Goal: Download file/media

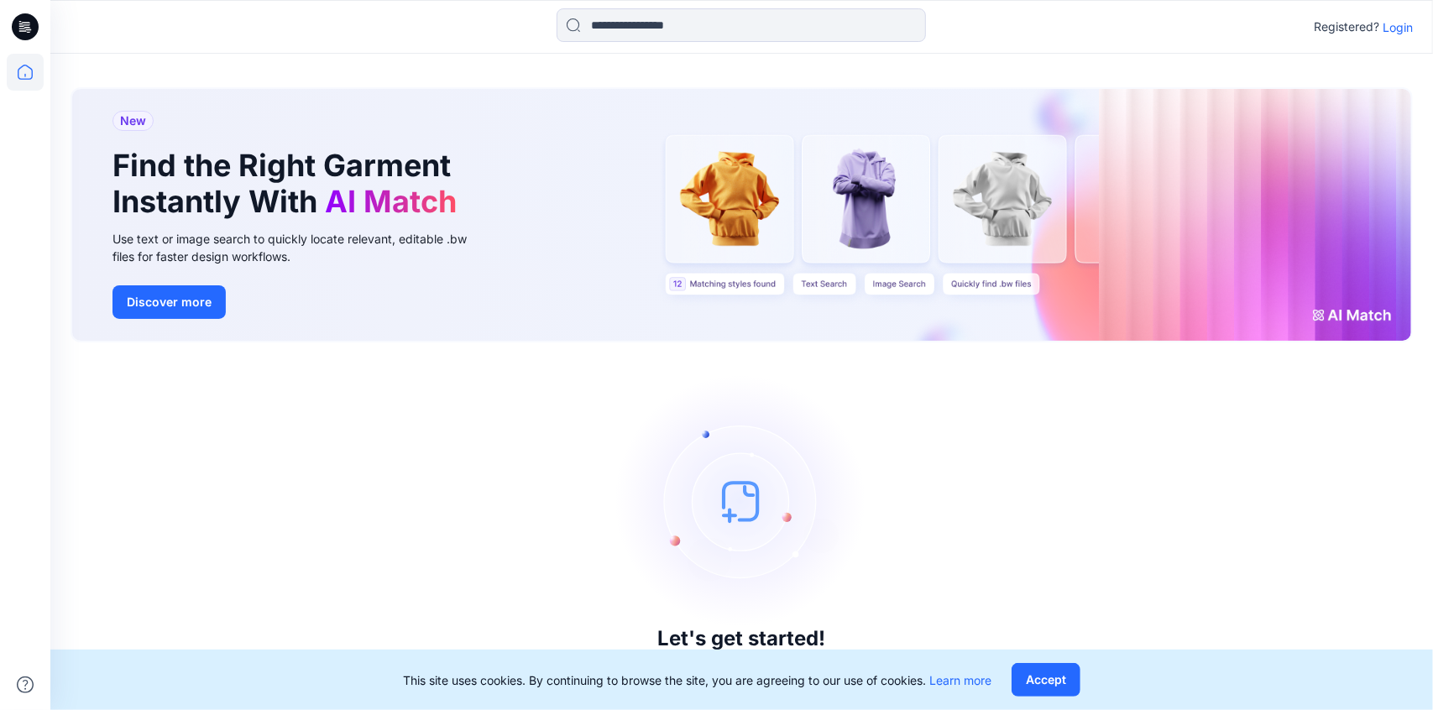
click at [1390, 21] on p "Login" at bounding box center [1397, 27] width 30 height 18
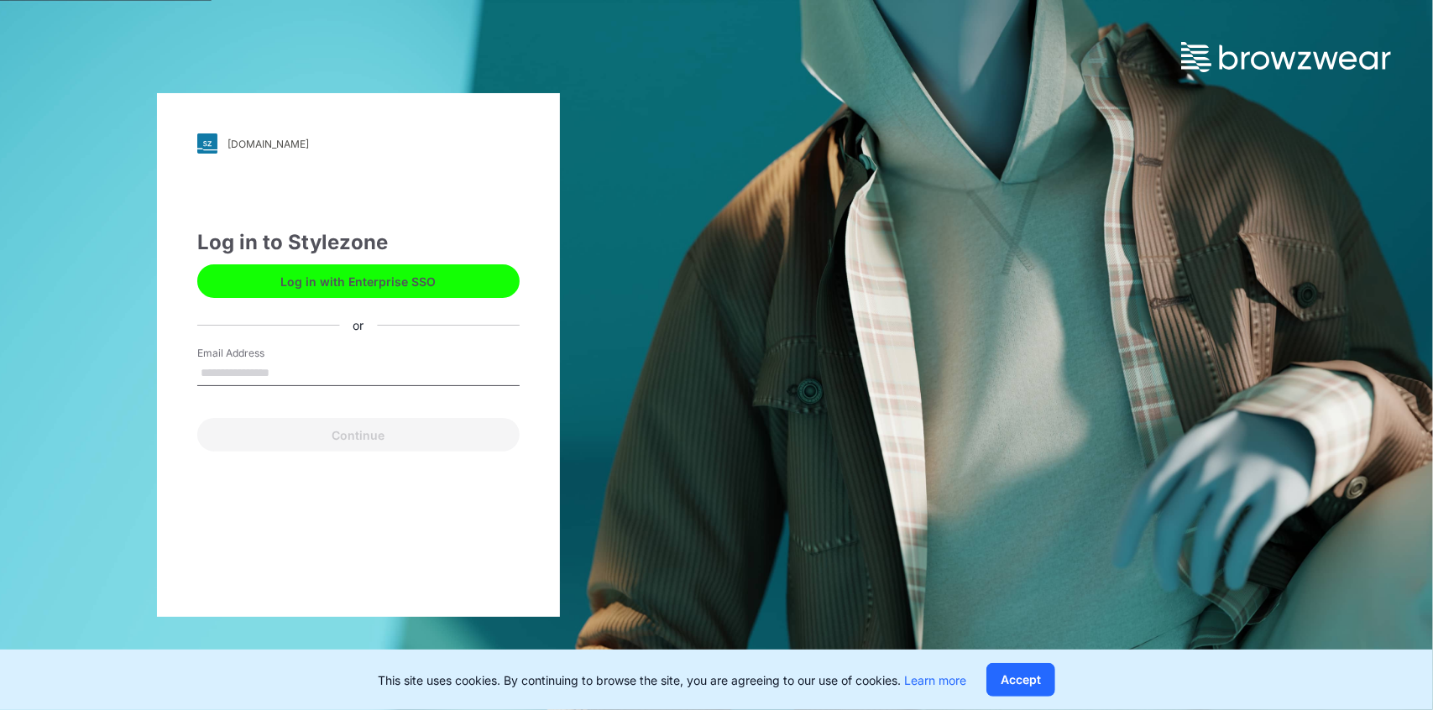
click at [209, 375] on input "Email Address" at bounding box center [358, 373] width 322 height 25
type input "**********"
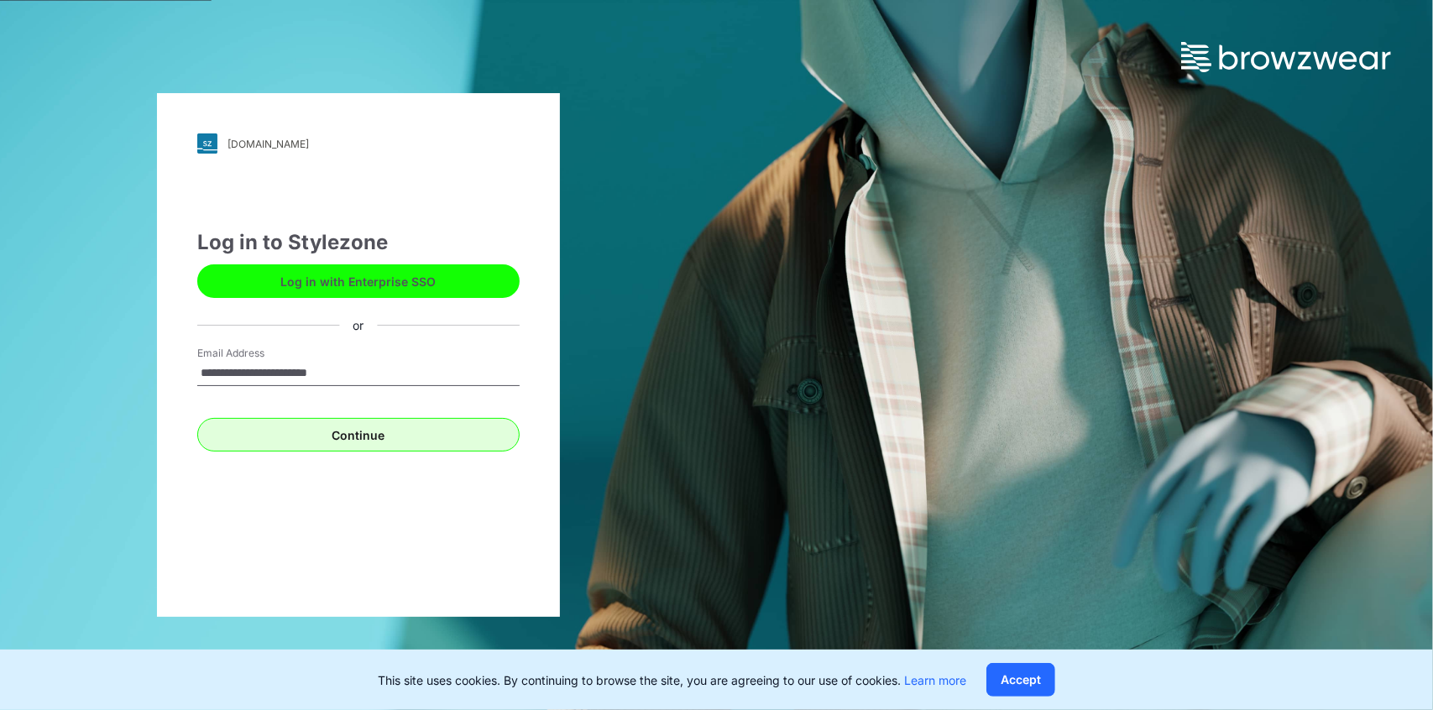
click at [329, 450] on div "**********" at bounding box center [358, 355] width 403 height 524
click at [325, 436] on button "Continue" at bounding box center [358, 435] width 322 height 34
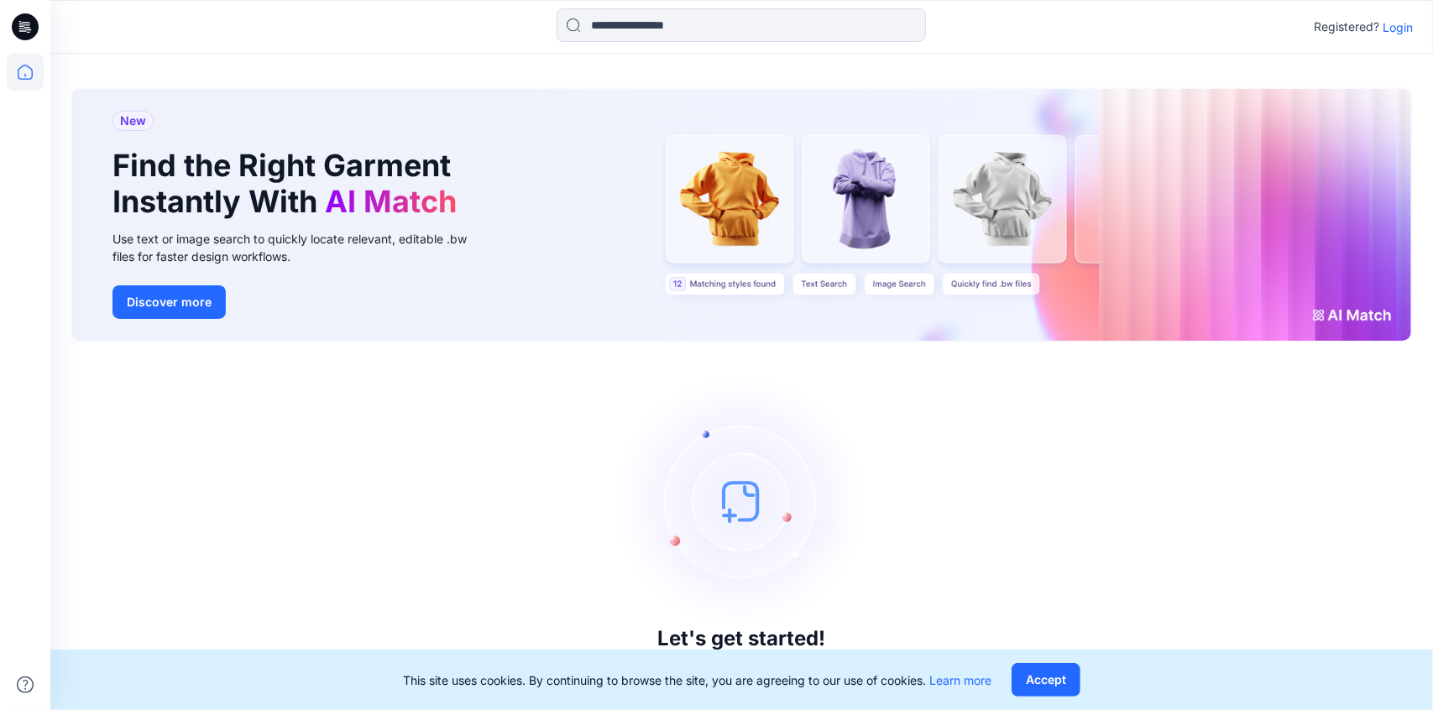
click at [1400, 27] on p "Login" at bounding box center [1397, 27] width 30 height 18
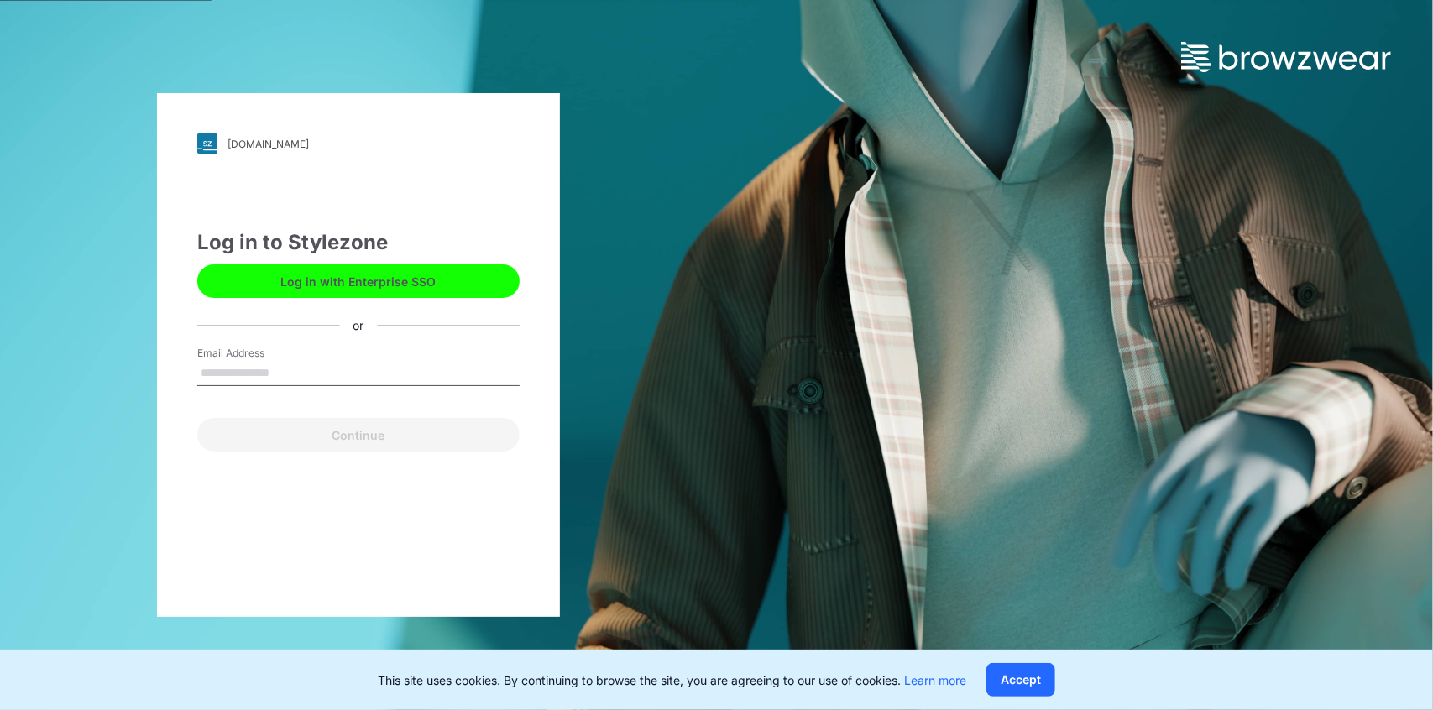
click at [293, 365] on input "Email Address" at bounding box center [358, 373] width 322 height 25
type input "**********"
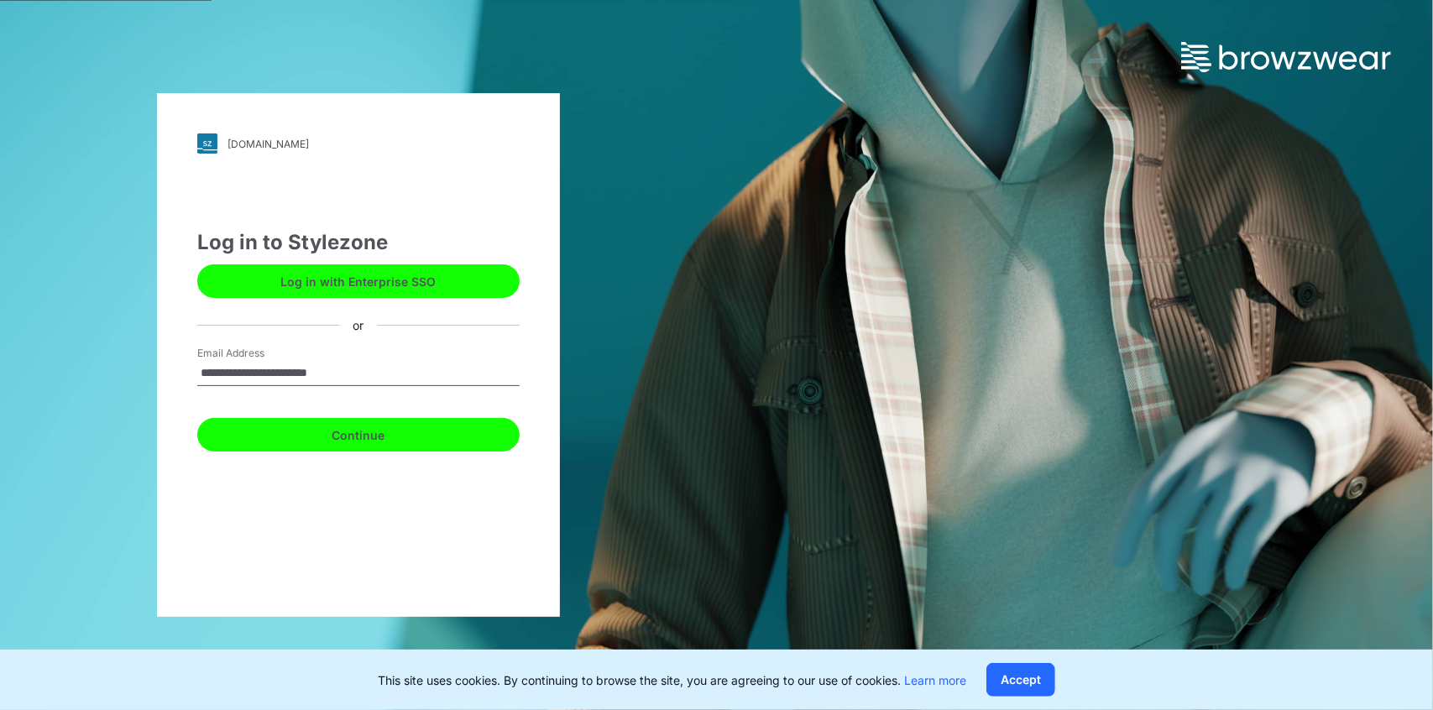
click at [321, 451] on button "Continue" at bounding box center [358, 435] width 322 height 34
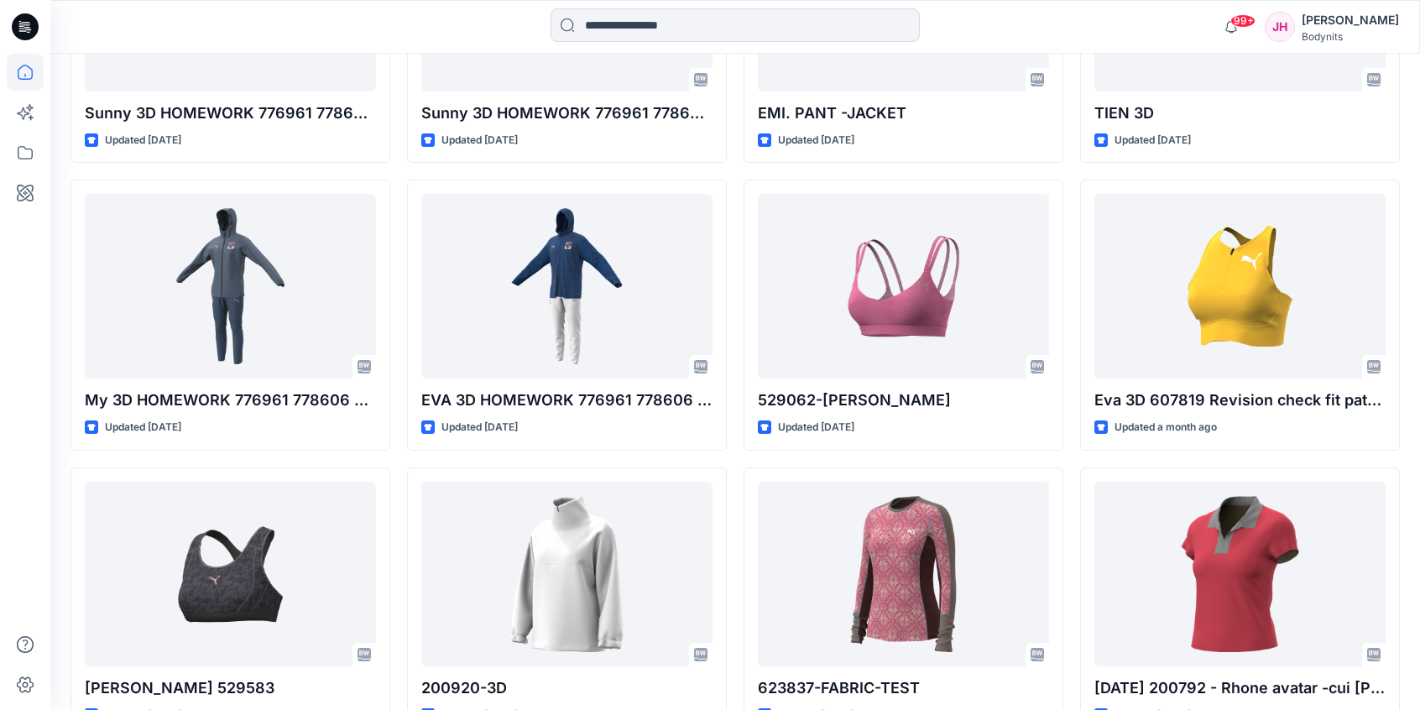
scroll to position [1410, 0]
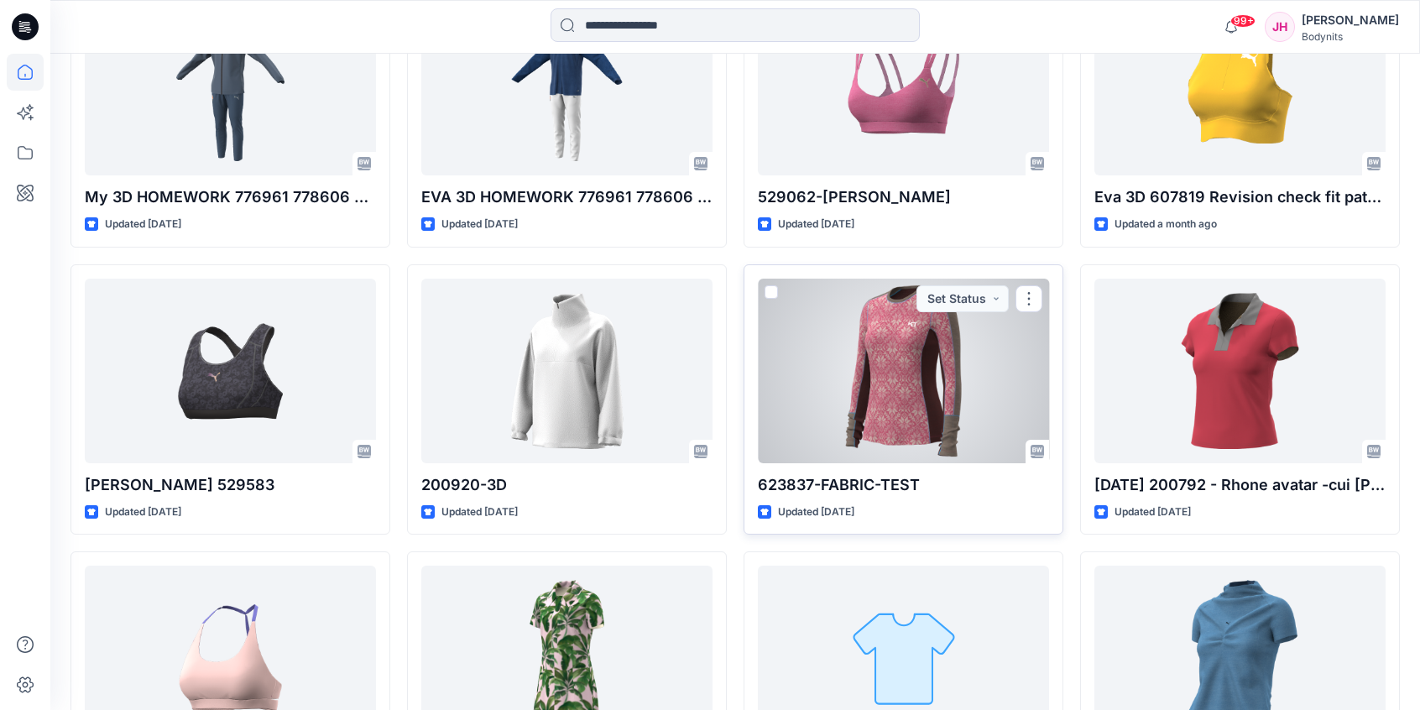
click at [902, 374] on div at bounding box center [903, 371] width 291 height 185
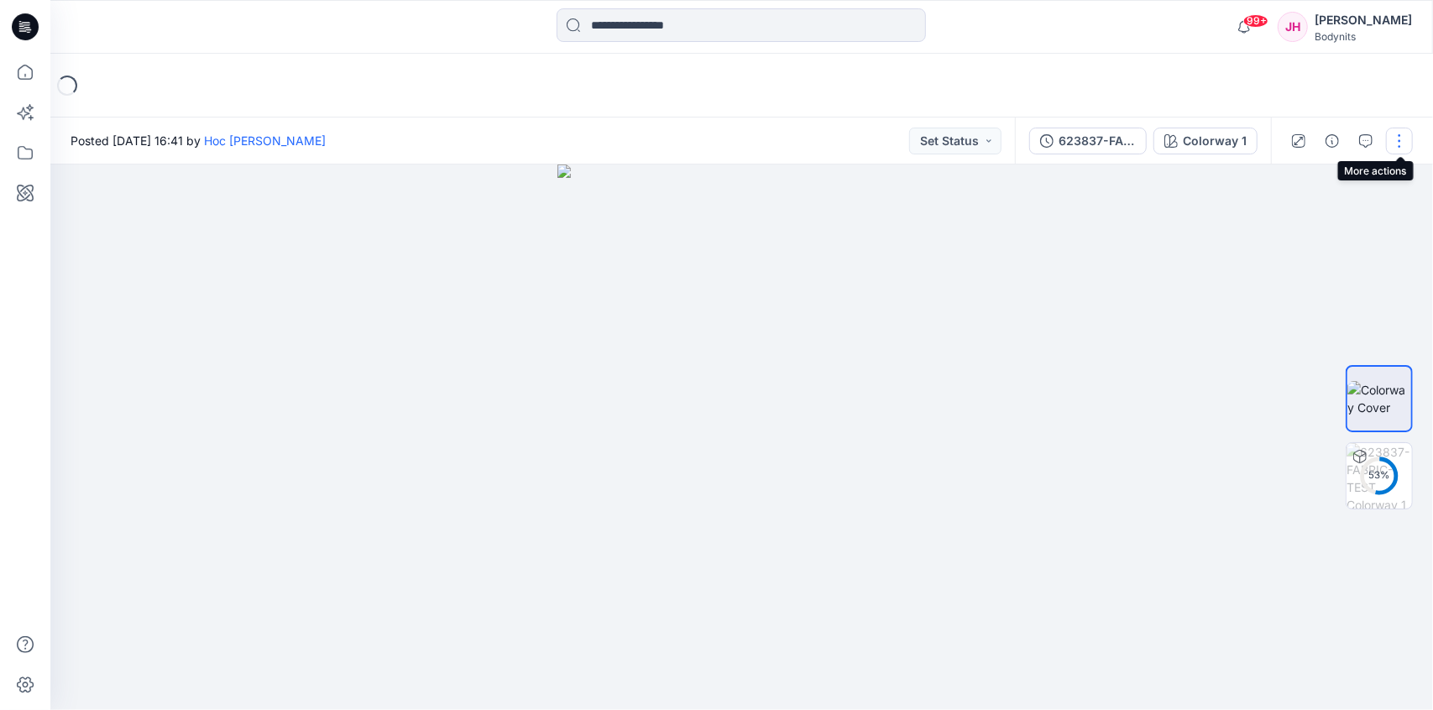
click at [1398, 141] on button "button" at bounding box center [1399, 141] width 27 height 27
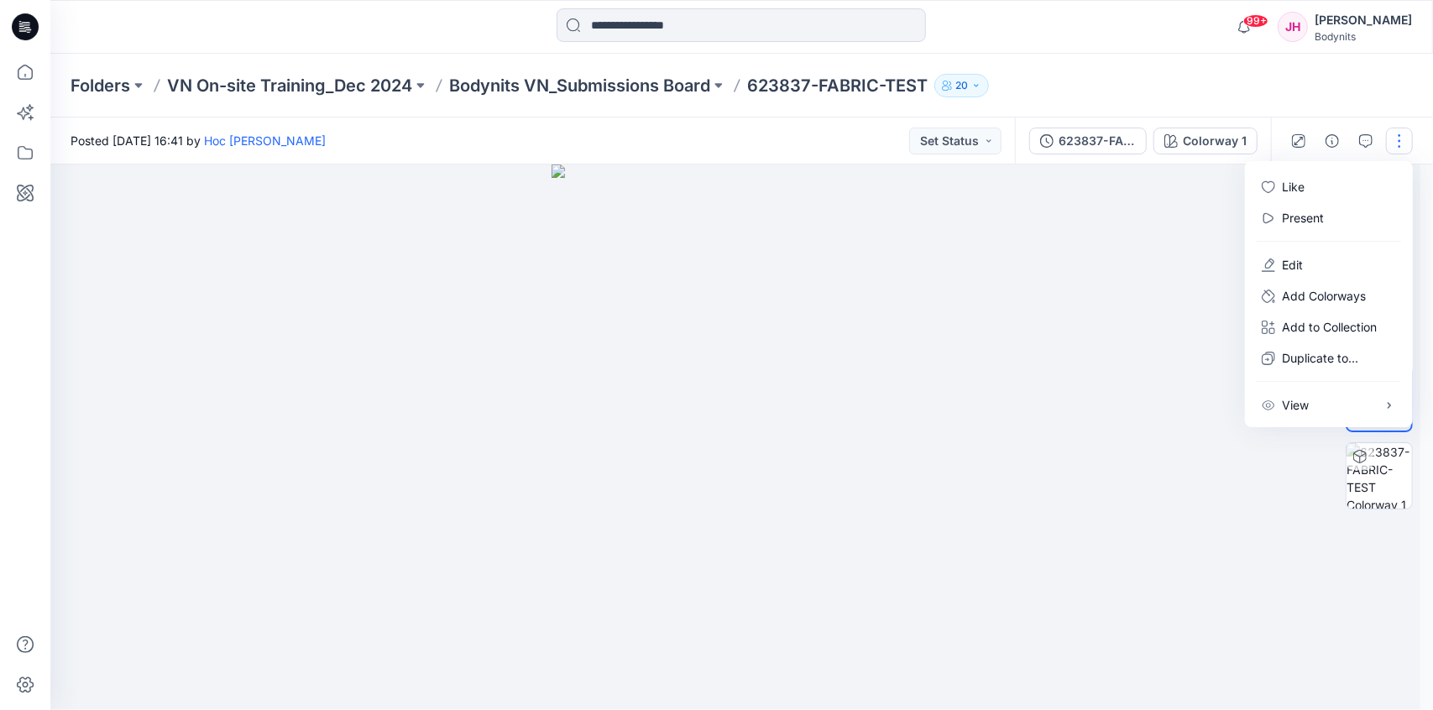
click at [1247, 494] on div at bounding box center [735, 438] width 1370 height 546
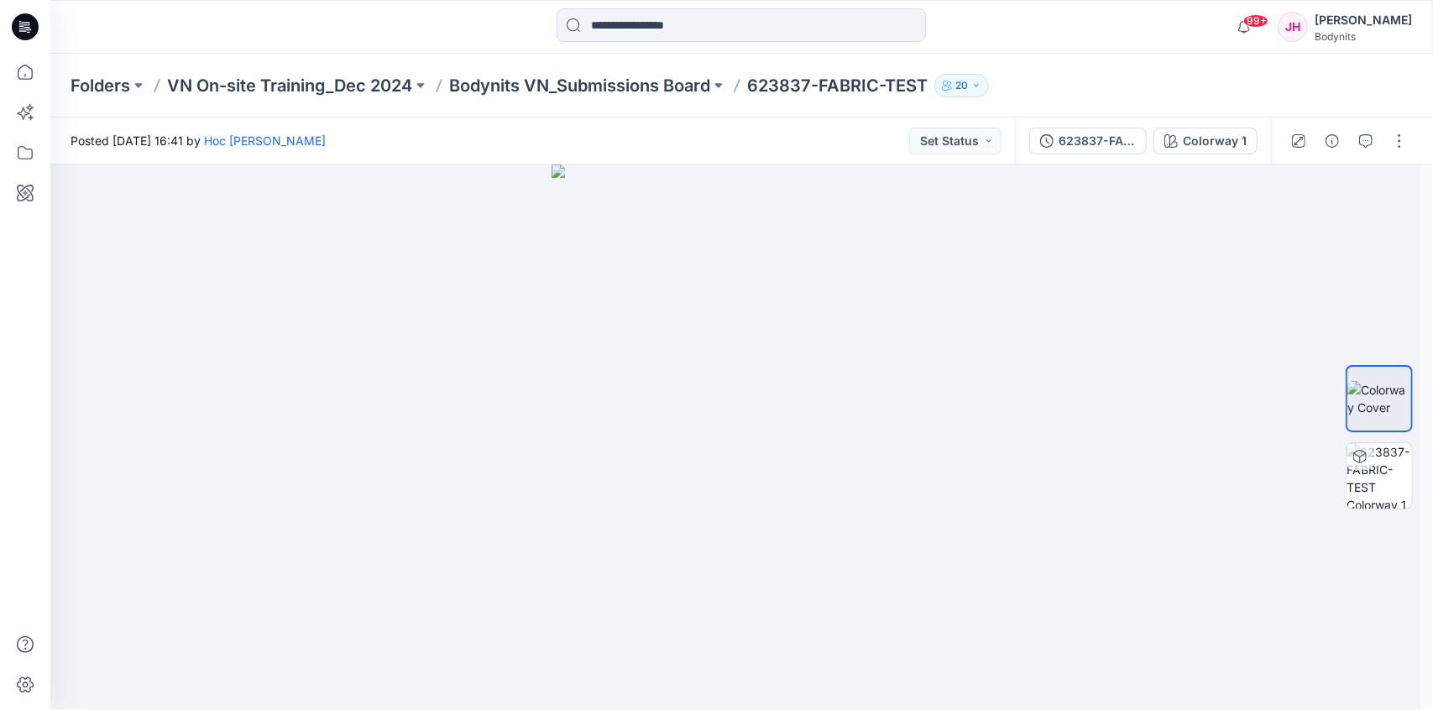
click at [648, 71] on div "Folders VN On-site Training_Dec 2024 Bodynits VN_Submissions Board 623837-FABRI…" at bounding box center [741, 86] width 1382 height 64
click at [647, 86] on p "Bodynits VN_Submissions Board" at bounding box center [579, 86] width 261 height 24
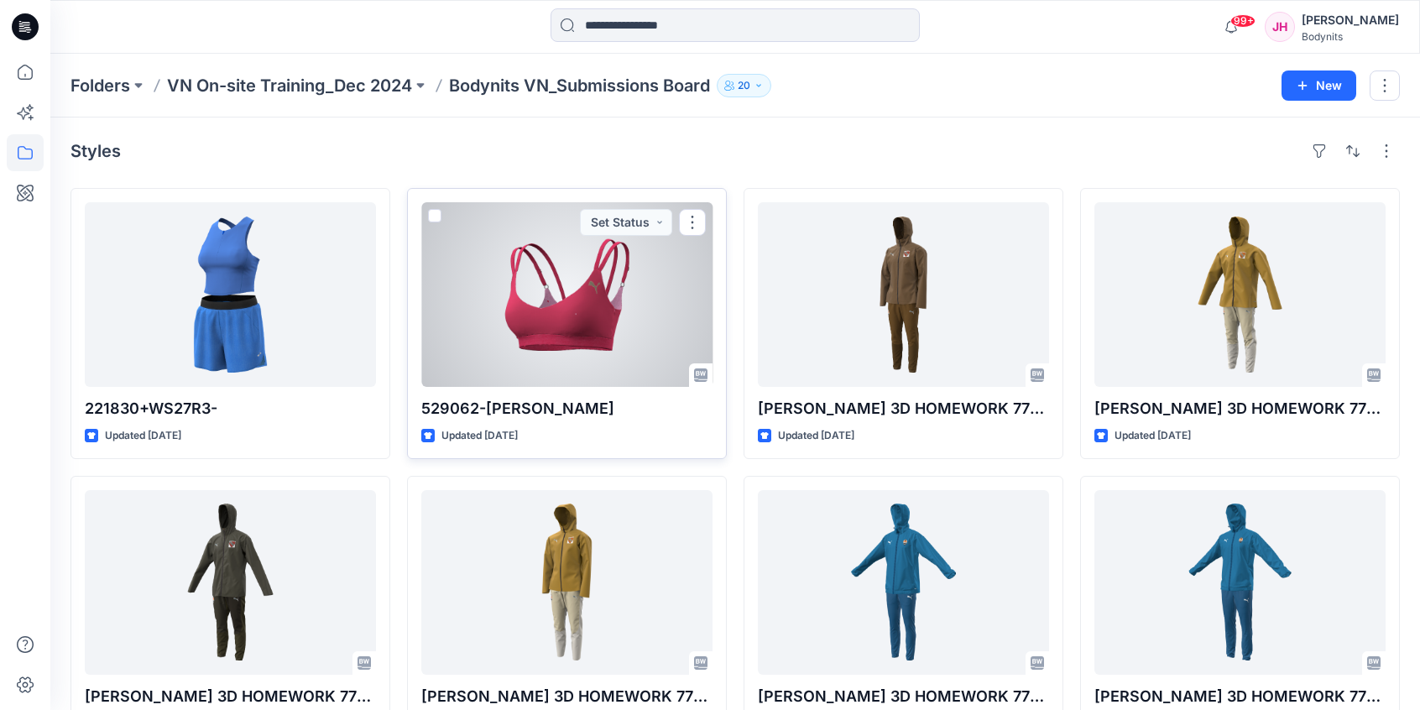
click at [628, 357] on div at bounding box center [566, 294] width 291 height 185
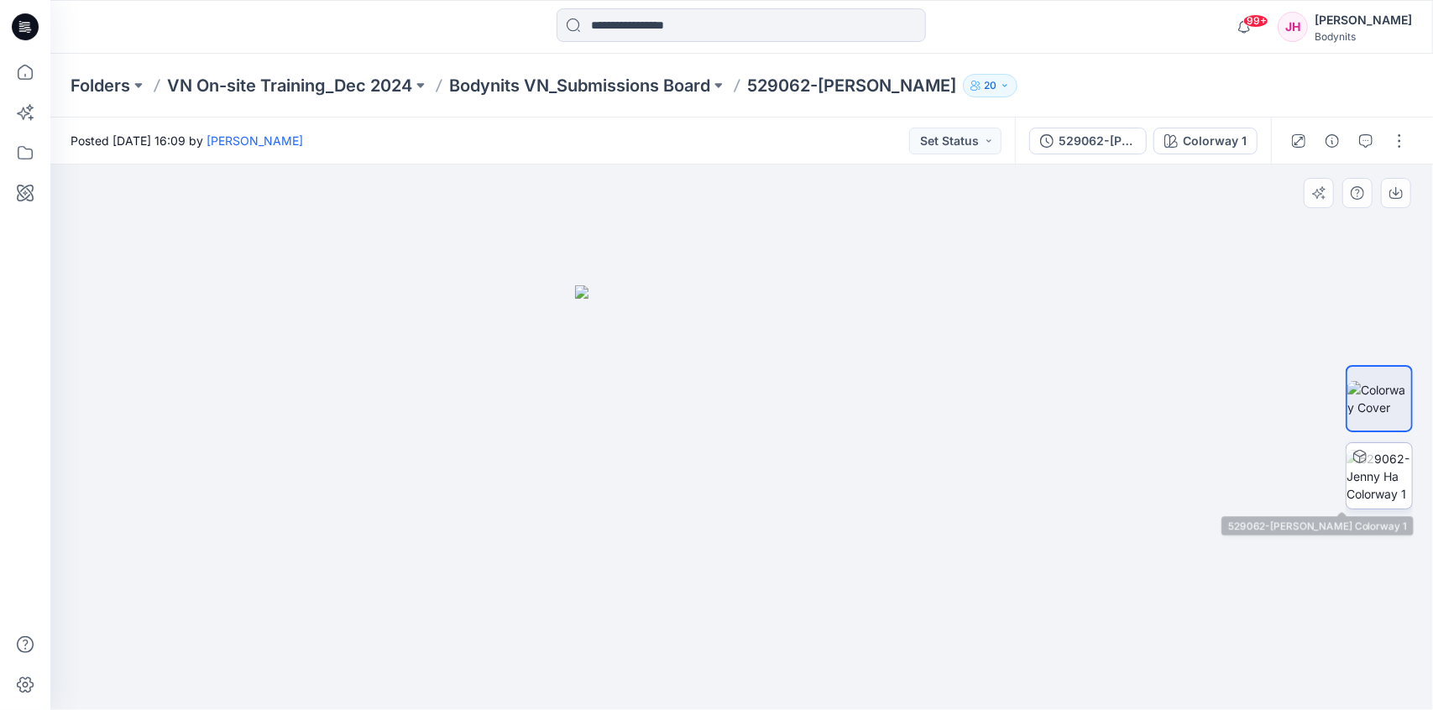
click at [1366, 472] on img at bounding box center [1378, 476] width 65 height 53
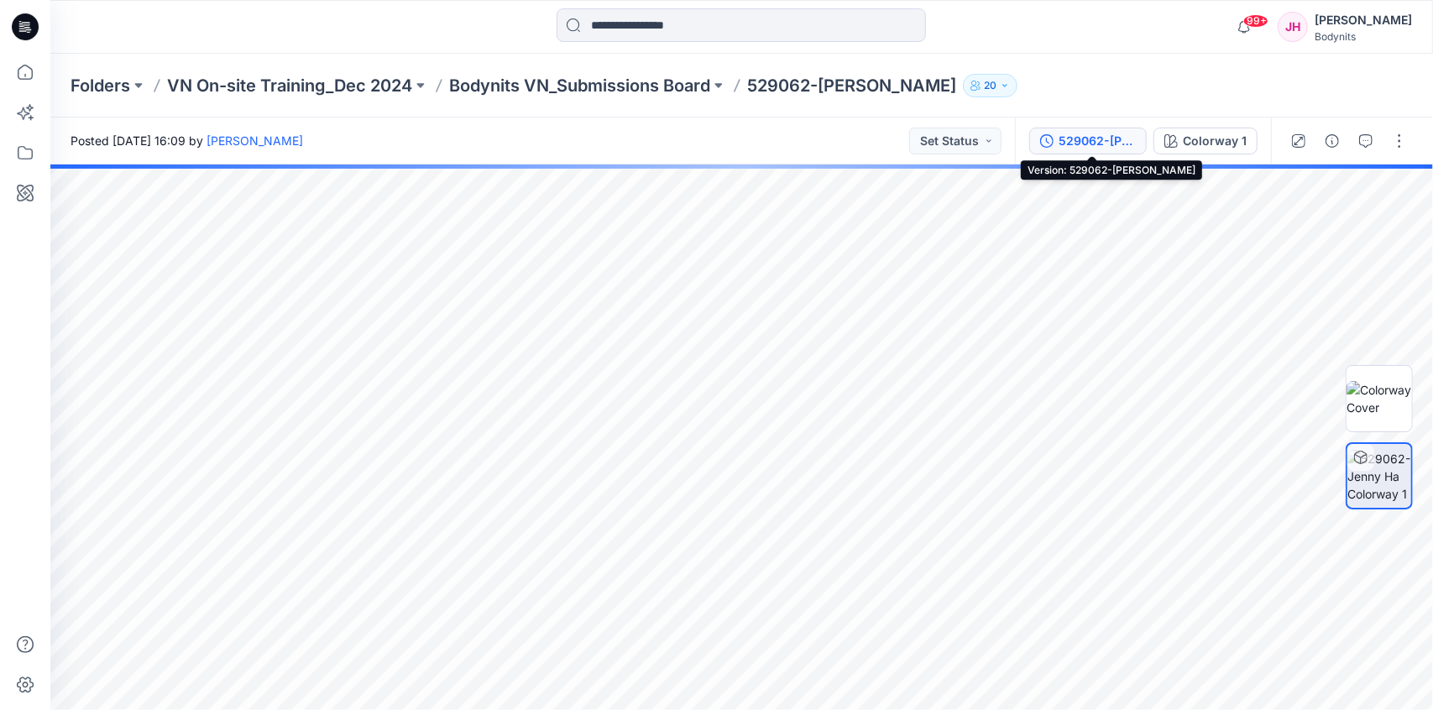
click at [1104, 132] on div "529062-[PERSON_NAME]" at bounding box center [1096, 141] width 77 height 18
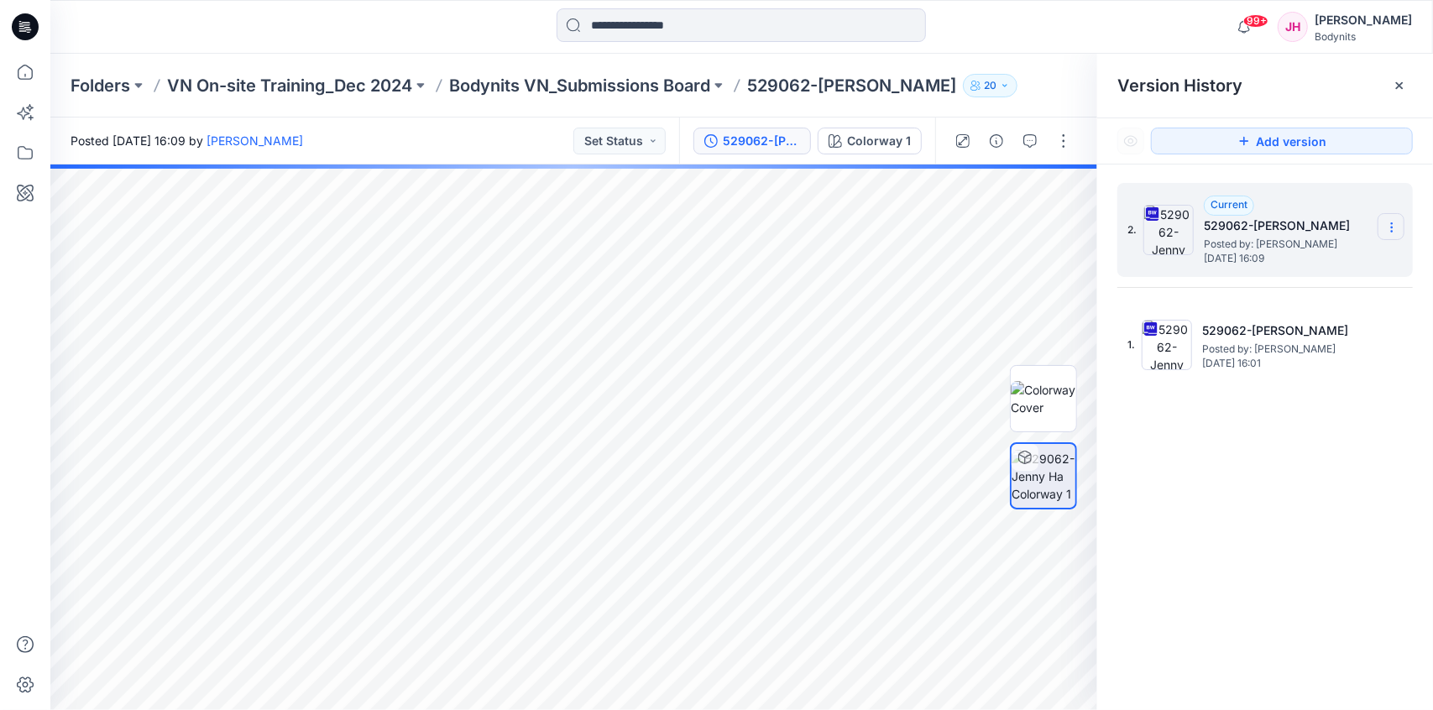
click at [1390, 227] on icon at bounding box center [1391, 227] width 13 height 13
click at [1304, 263] on span "Download Source BW File" at bounding box center [1306, 260] width 141 height 20
